Goal: Task Accomplishment & Management: Use online tool/utility

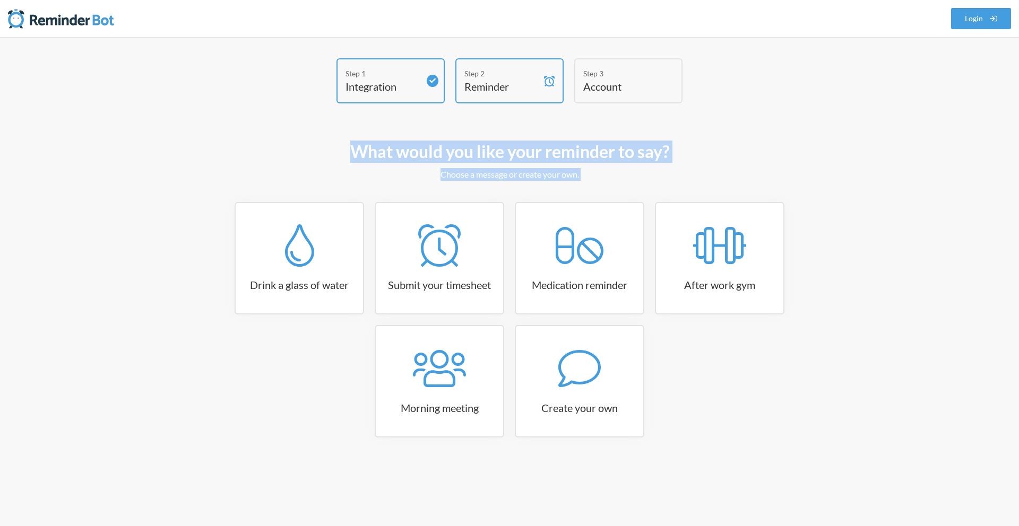
drag, startPoint x: 356, startPoint y: 125, endPoint x: 585, endPoint y: 197, distance: 240.3
click at [584, 197] on div "Step 1 Integration Step 2 Reminder Step 3 Account What would you like your remi…" at bounding box center [509, 266] width 637 height 417
click at [585, 197] on div "What would you like your reminder to say? Choose a message or create your own. …" at bounding box center [510, 305] width 616 height 340
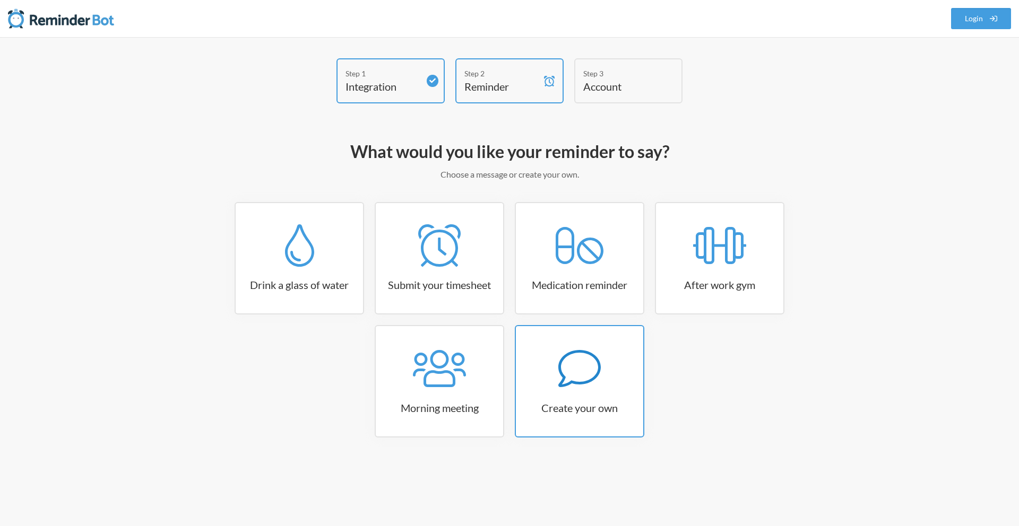
click at [553, 357] on div at bounding box center [579, 369] width 127 height 42
select select "07:30:00"
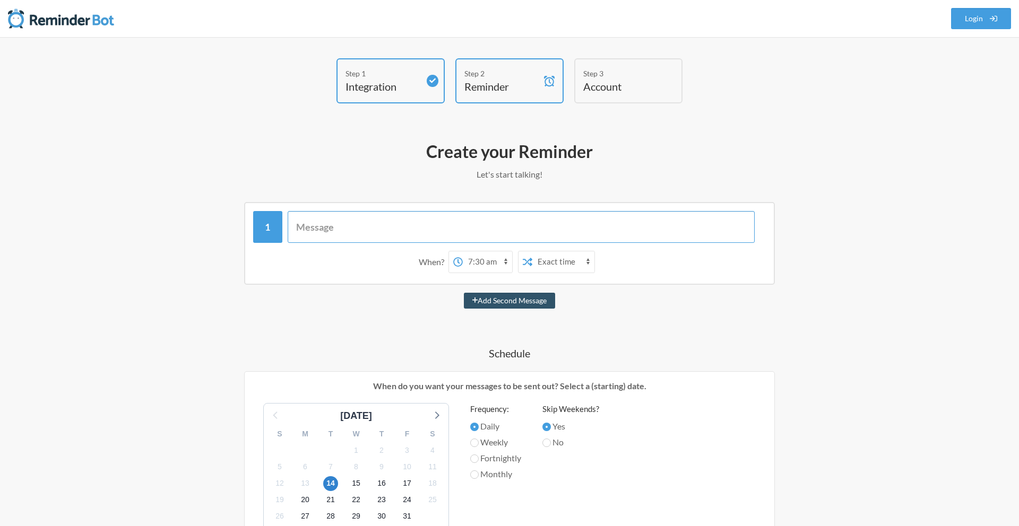
click at [447, 241] on input "text" at bounding box center [522, 227] width 468 height 32
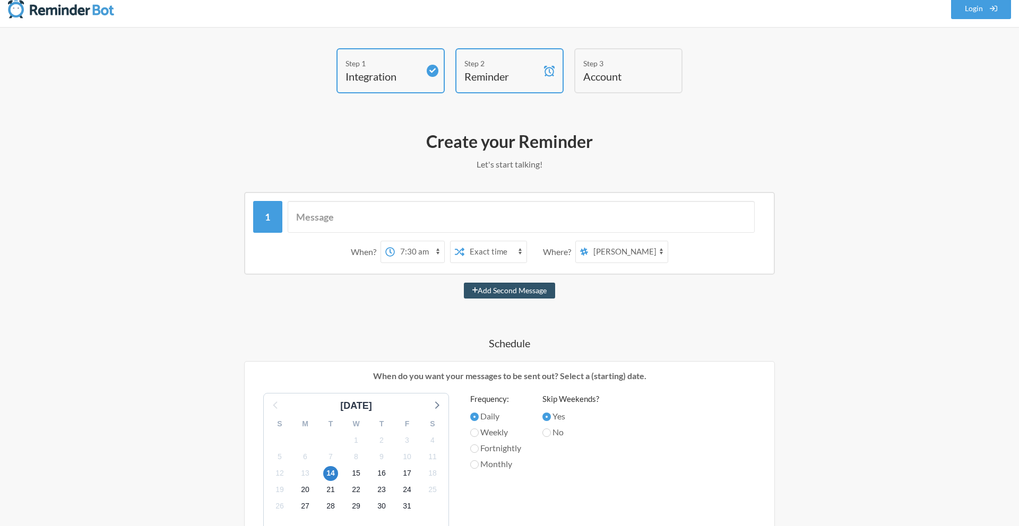
click at [606, 247] on select "all-amber social new-channel build references demo discovery chat_and_tasks [PE…" at bounding box center [628, 251] width 80 height 21
select select "C095KT5DD9R"
click at [589, 241] on select "all-amber social new-channel build references demo discovery chat_and_tasks [PE…" at bounding box center [628, 251] width 80 height 21
click at [480, 229] on input "text" at bounding box center [522, 217] width 468 height 32
type input "AG GRID FREE TRIAL EXPIRING [DATE]"
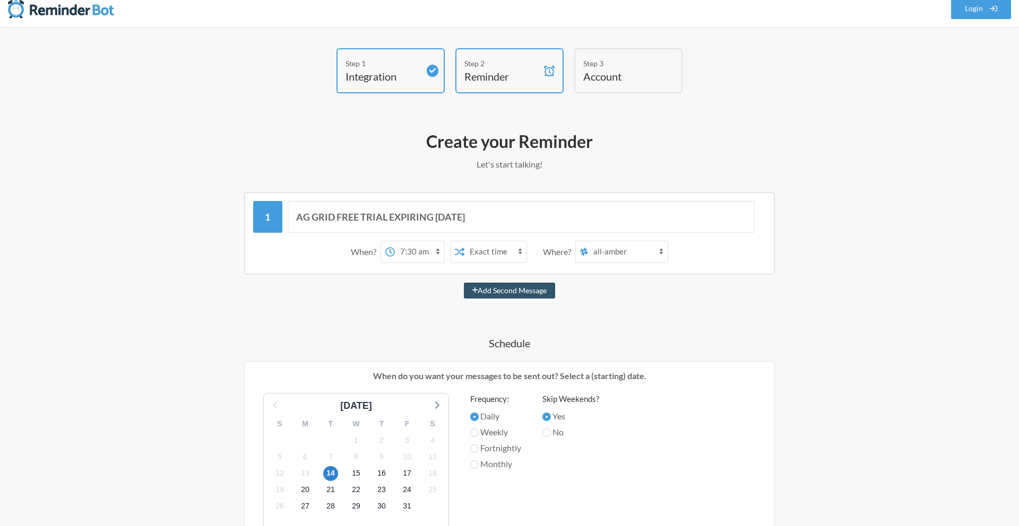
click at [511, 255] on select "Exact time Random time" at bounding box center [495, 251] width 62 height 21
click at [435, 252] on select "12:00 am 12:15 am 12:30 am 12:45 am 1:00 am 1:15 am 1:30 am 1:45 am 2:00 am 2:1…" at bounding box center [419, 251] width 49 height 21
select select "09:00:00"
click at [395, 241] on select "12:00 am 12:15 am 12:30 am 12:45 am 1:00 am 1:15 am 1:30 am 1:45 am 2:00 am 2:1…" at bounding box center [419, 251] width 49 height 21
click at [665, 246] on select "all-amber social new-channel build references demo discovery chat_and_tasks [PE…" at bounding box center [628, 251] width 80 height 21
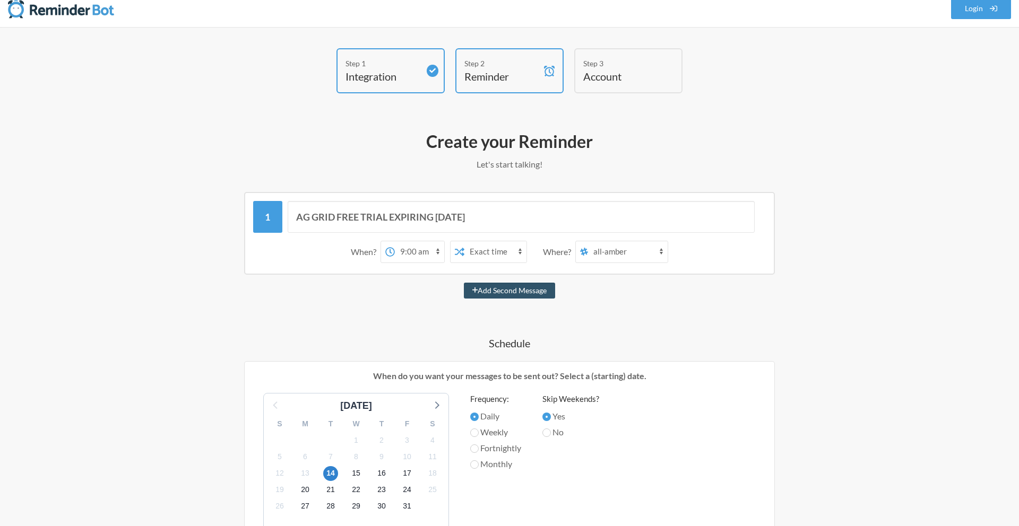
click at [589, 241] on select "all-amber social new-channel build references demo discovery chat_and_tasks [PE…" at bounding box center [628, 251] width 80 height 21
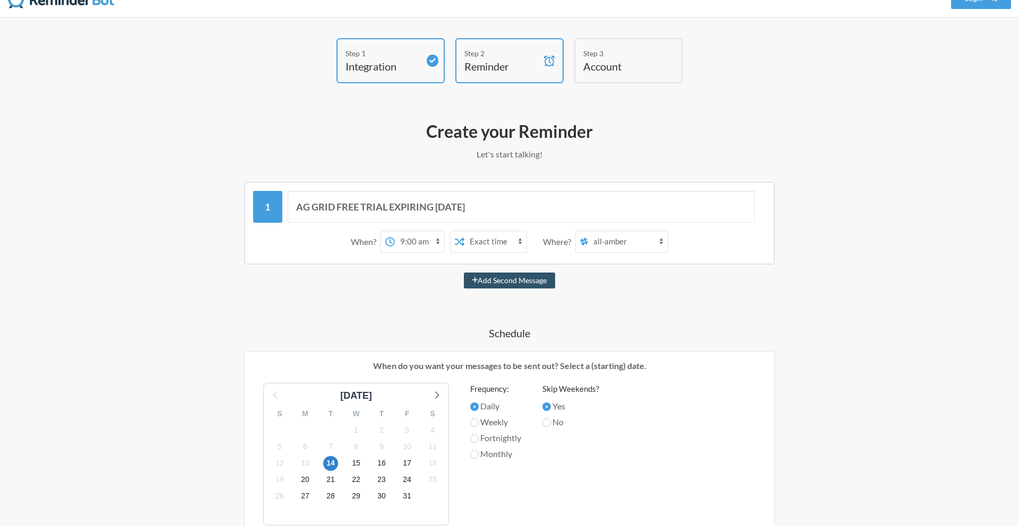
scroll to position [22, 0]
click at [653, 342] on div "AG GRID FREE TRIAL EXPIRING [DATE] When? 12:00 am 12:15 am 12:30 am 12:45 am 1:…" at bounding box center [510, 474] width 616 height 589
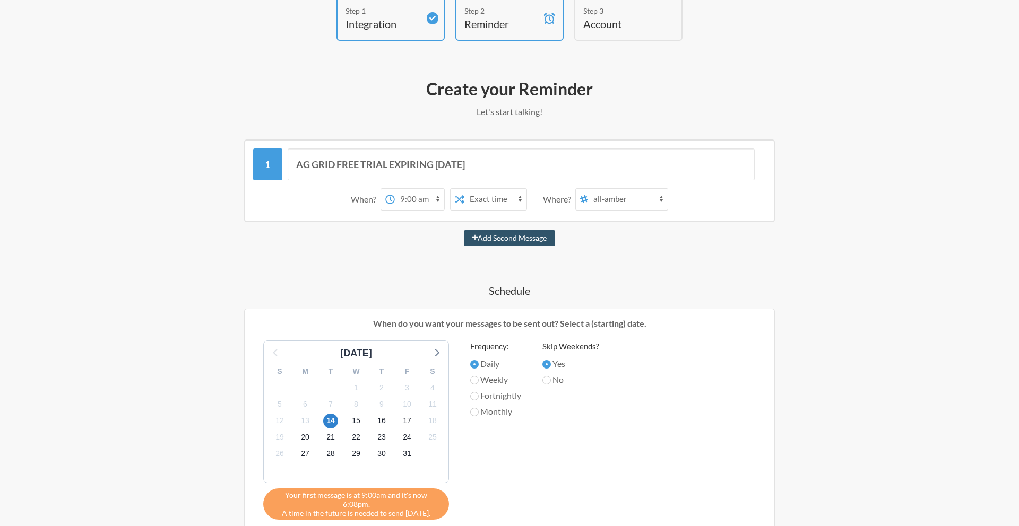
scroll to position [106, 0]
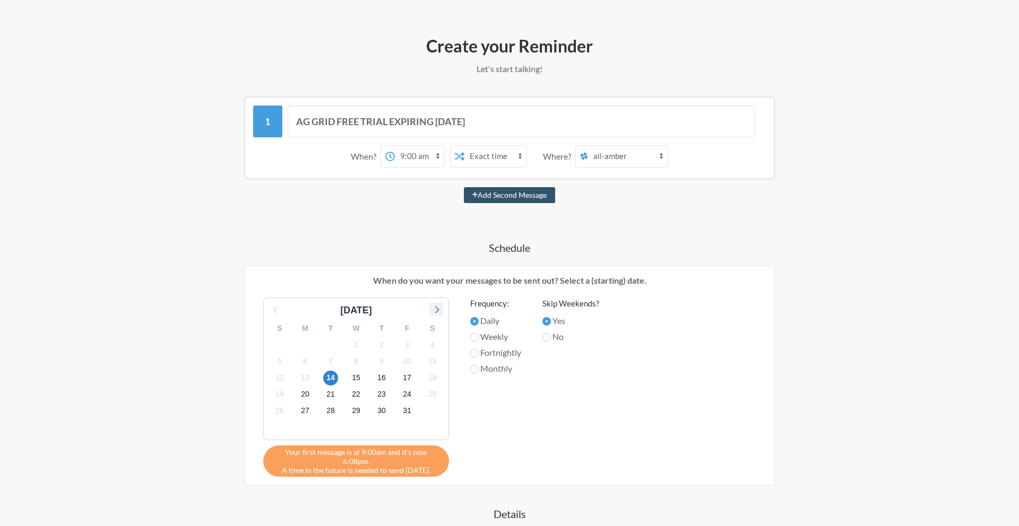
click at [438, 309] on icon at bounding box center [437, 309] width 4 height 7
click at [406, 381] on span "14" at bounding box center [407, 378] width 15 height 15
click at [528, 396] on div "[DATE] S M T W T F S 26 27 28 29 30 31 1 2 3 4 5 6 7 8 9 10 11 12 13 14 15 16 1…" at bounding box center [510, 387] width 514 height 179
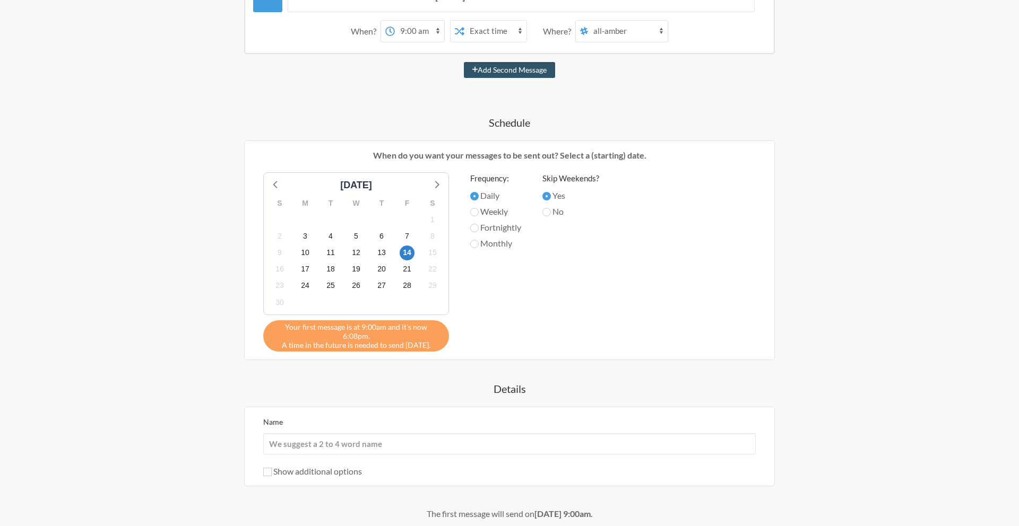
scroll to position [233, 0]
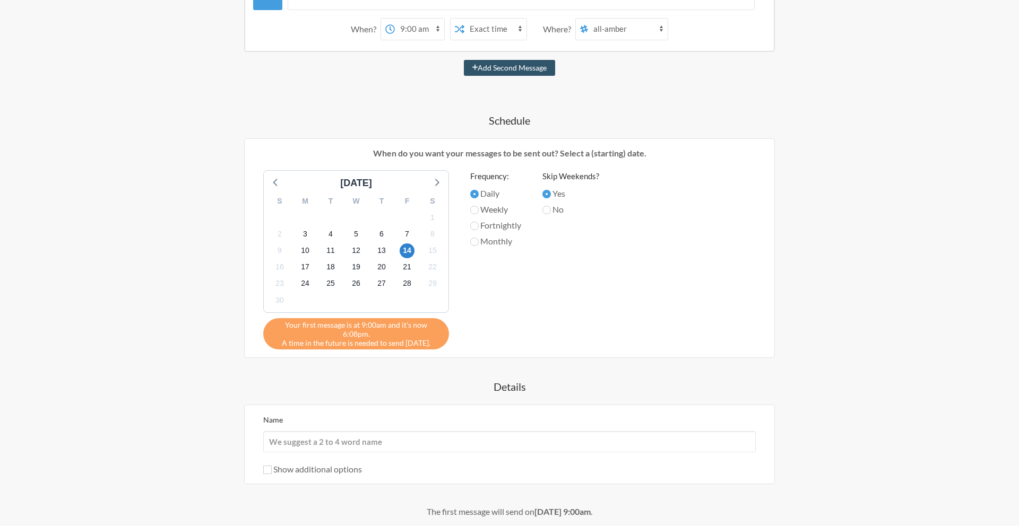
click at [414, 322] on span "Your first message is at 9:00am and it's now 6:08pm." at bounding box center [356, 330] width 170 height 18
click at [418, 324] on span "Your first message is at 9:00am and it's now 6:08pm." at bounding box center [356, 330] width 170 height 18
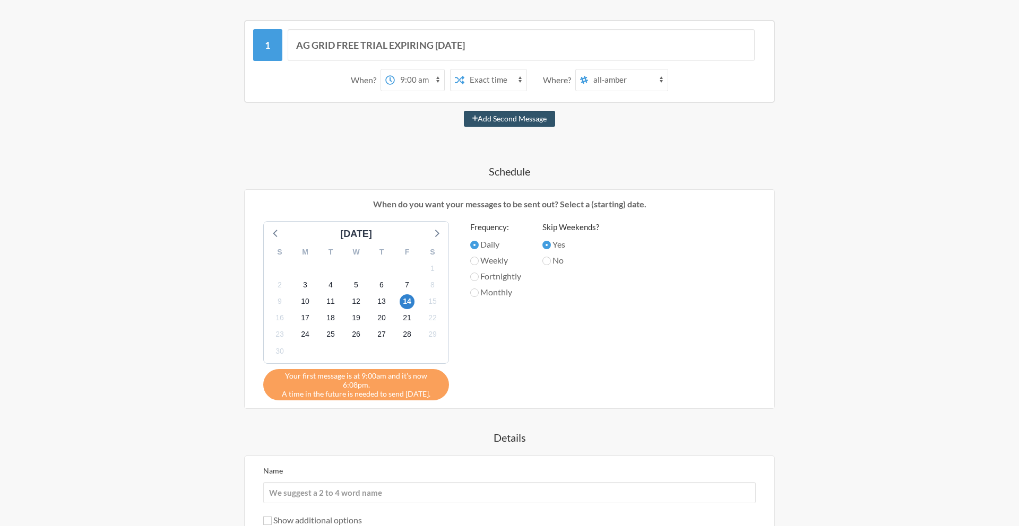
scroll to position [168, 0]
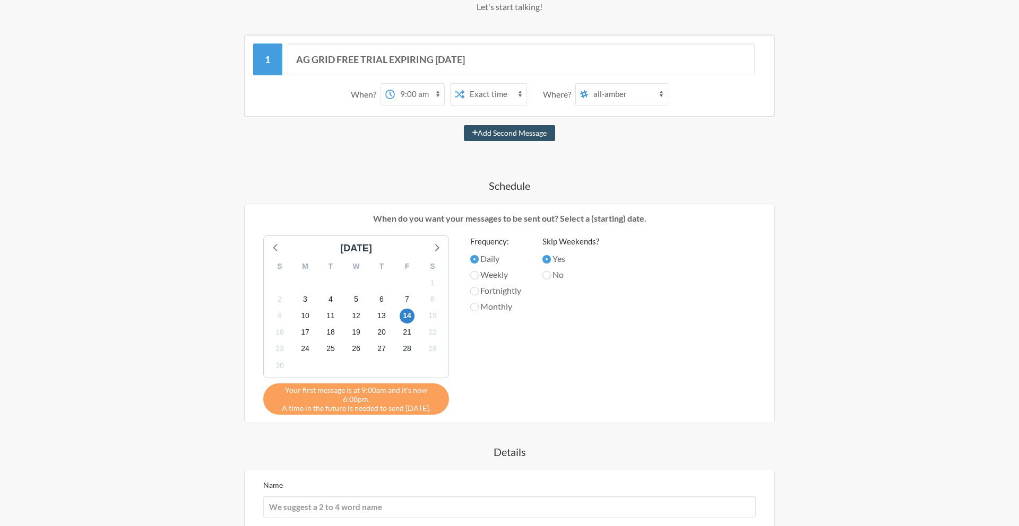
click at [495, 93] on select "Exact time Random time" at bounding box center [495, 94] width 62 height 21
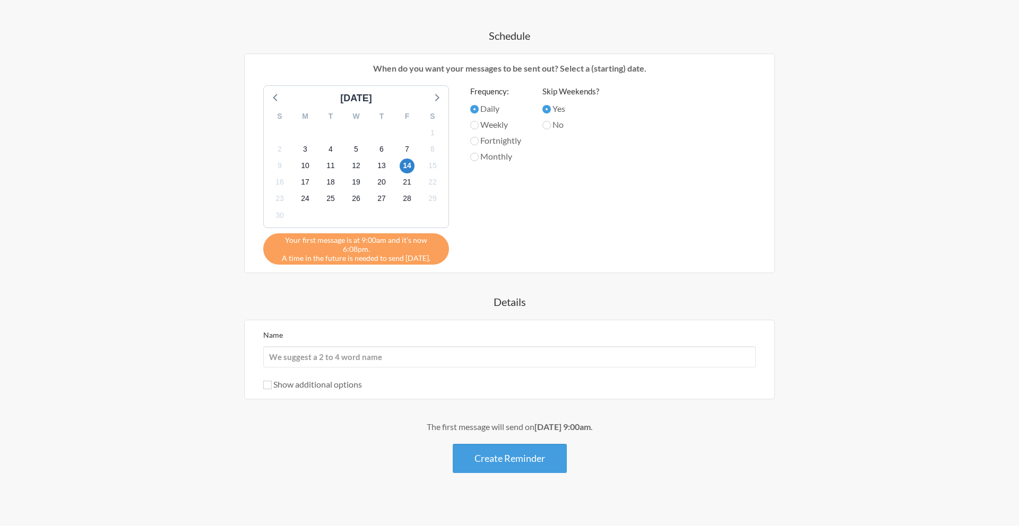
scroll to position [319, 0]
click at [400, 345] on input "Name" at bounding box center [509, 355] width 492 height 21
type input "A"
type input "AG GRID TRIAL EXPIRY"
click at [210, 329] on div "AG GRID FREE TRIAL EXPIRING [DATE] When? 12:00 am 12:15 am 12:30 am 12:45 am 1:…" at bounding box center [510, 177] width 616 height 589
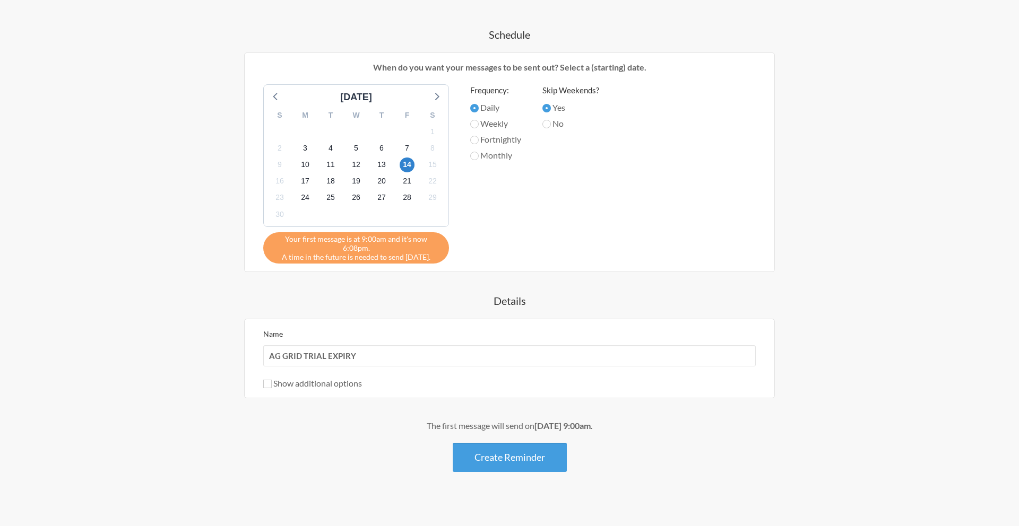
click at [258, 433] on div "The first message will send on [DATE] 9:00am . Create Reminder" at bounding box center [510, 446] width 616 height 53
click at [488, 458] on button "Create Reminder" at bounding box center [510, 457] width 114 height 29
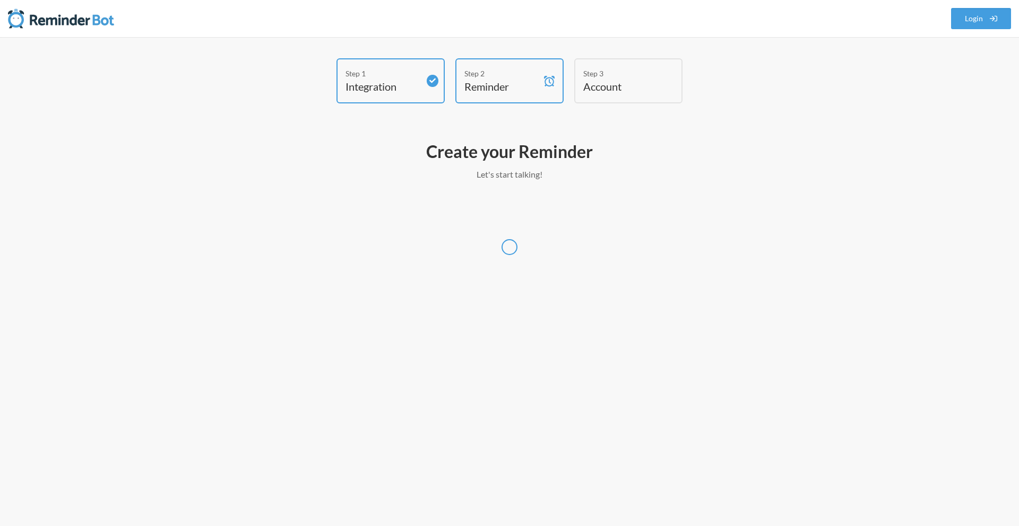
scroll to position [0, 0]
select select "America/Los_Angeles"
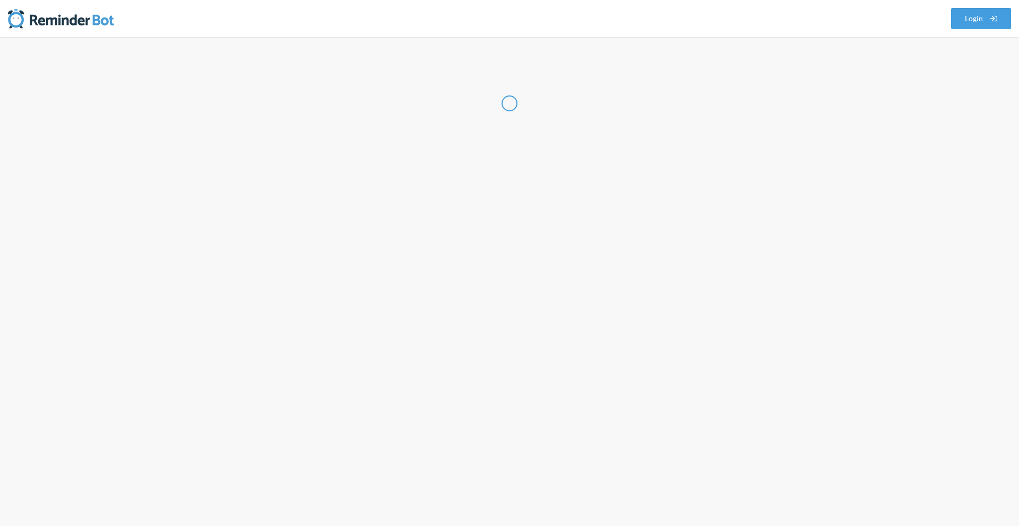
select select "US"
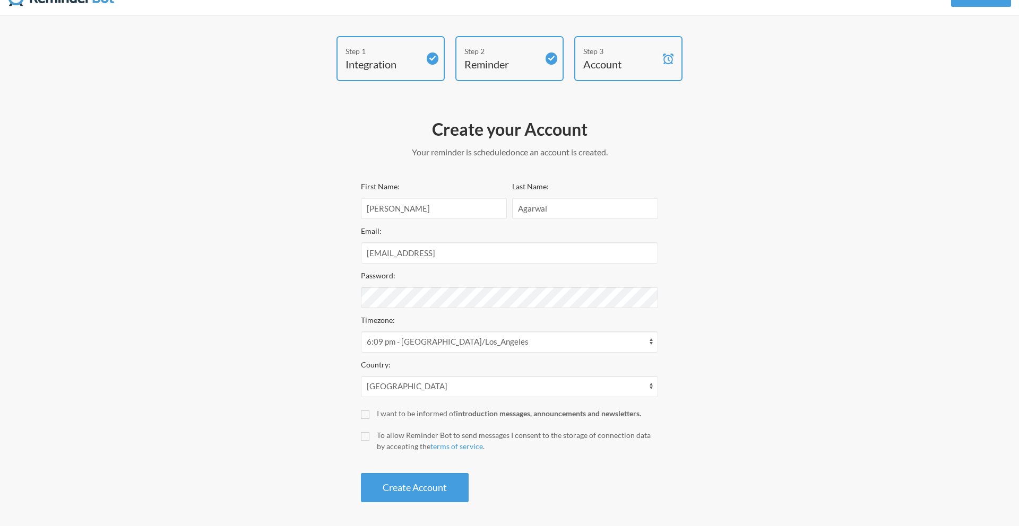
scroll to position [24, 0]
